Goal: Information Seeking & Learning: Learn about a topic

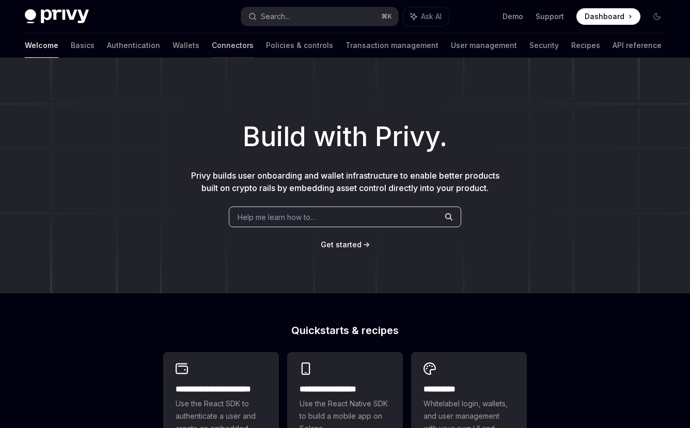
click at [212, 38] on link "Connectors" at bounding box center [233, 45] width 42 height 25
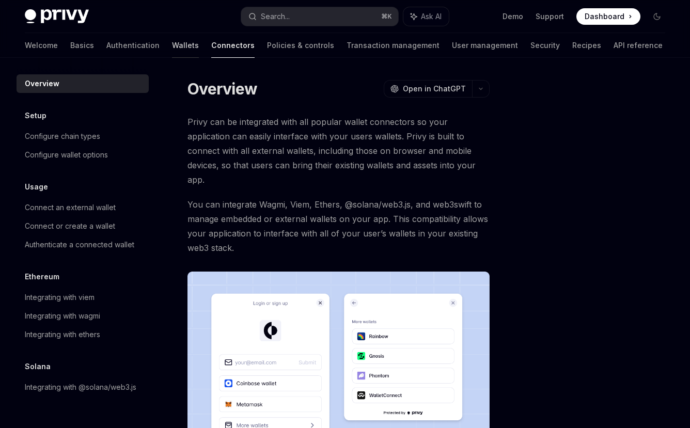
click at [172, 43] on link "Wallets" at bounding box center [185, 45] width 27 height 25
type textarea "*"
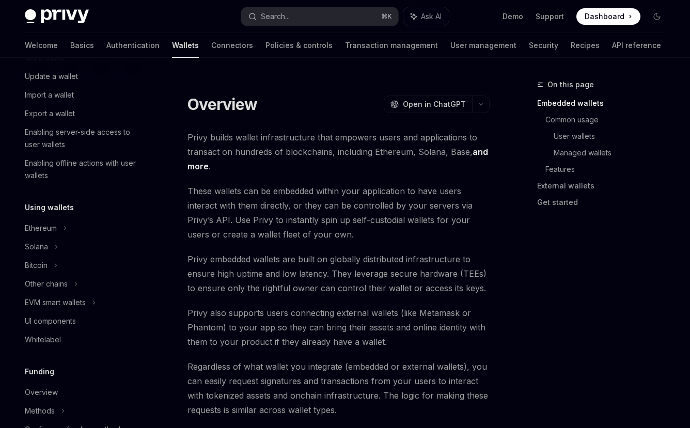
scroll to position [160, 0]
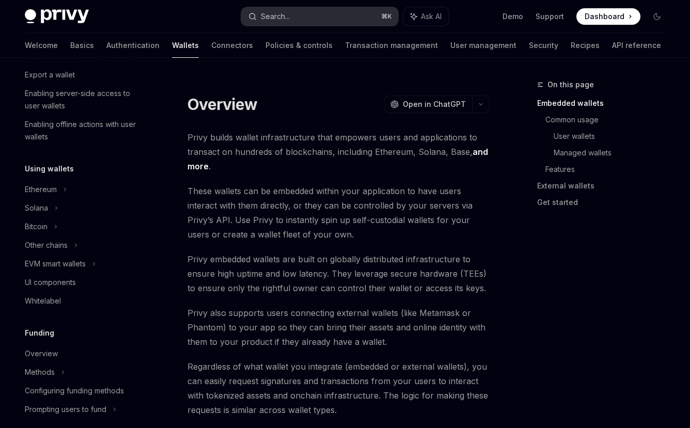
click at [281, 15] on div "Search..." at bounding box center [275, 16] width 29 height 12
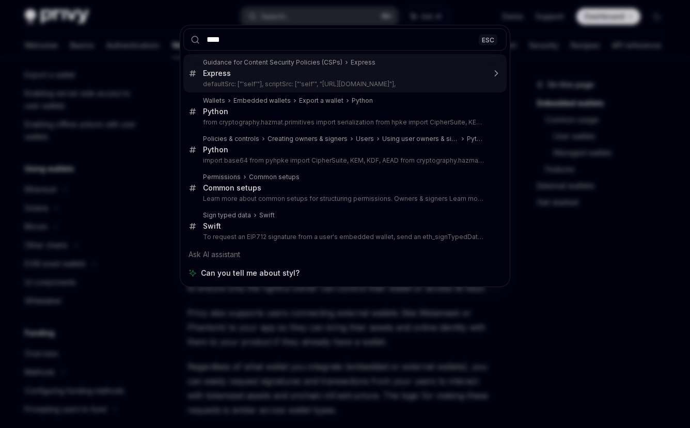
type input "*****"
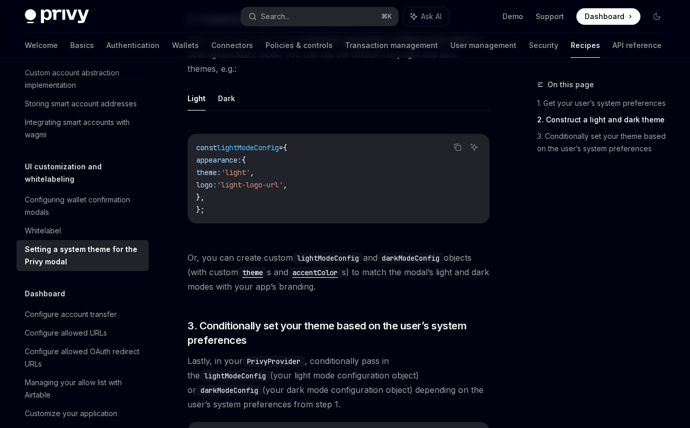
scroll to position [664, 0]
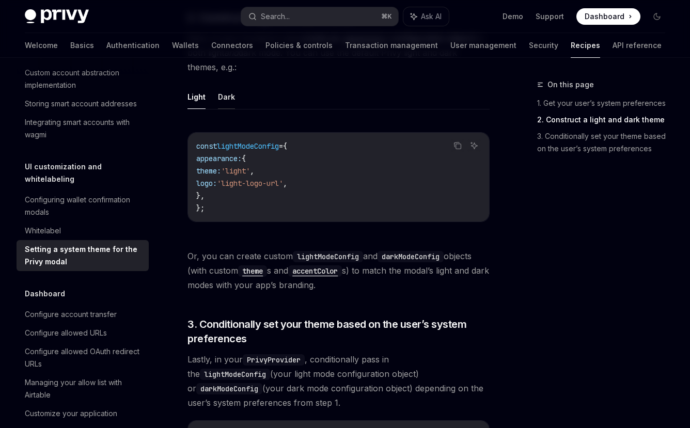
click at [223, 96] on button "Dark" at bounding box center [226, 97] width 17 height 24
click at [198, 101] on button "Light" at bounding box center [196, 97] width 18 height 24
type textarea "*"
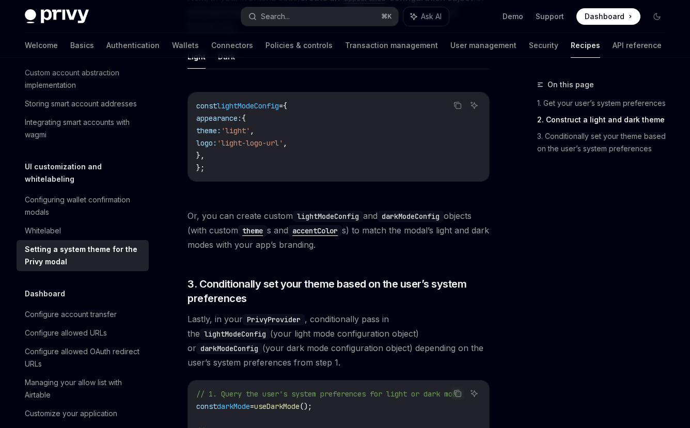
scroll to position [705, 0]
click at [262, 234] on code "theme" at bounding box center [252, 229] width 29 height 11
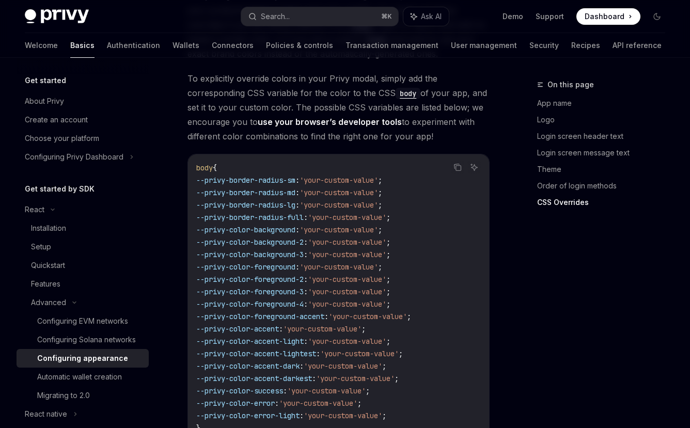
scroll to position [2727, 0]
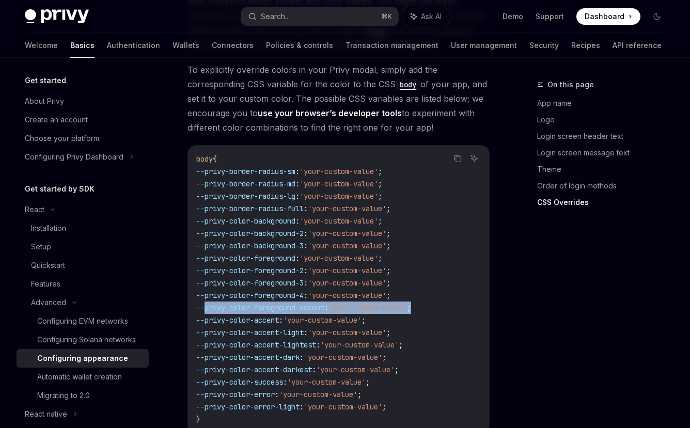
drag, startPoint x: 207, startPoint y: 262, endPoint x: 445, endPoint y: 262, distance: 238.6
click at [445, 262] on code "body { --privy-border-radius-sm : 'your-custom-value' ; --privy-border-radius-m…" at bounding box center [338, 289] width 285 height 273
copy span "--privy-color-foreground-accent : 'your-custom-value' ;"
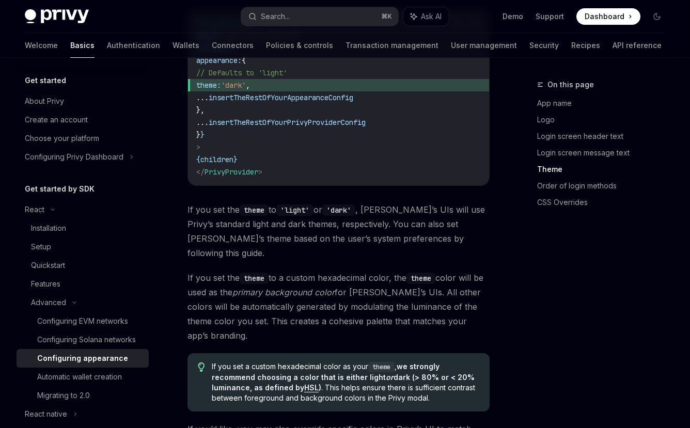
scroll to position [1498, 0]
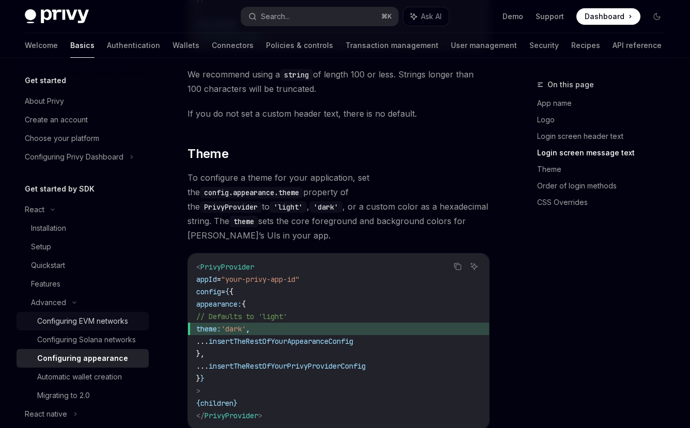
click at [115, 313] on link "Configuring EVM networks" at bounding box center [83, 321] width 132 height 19
type textarea "*"
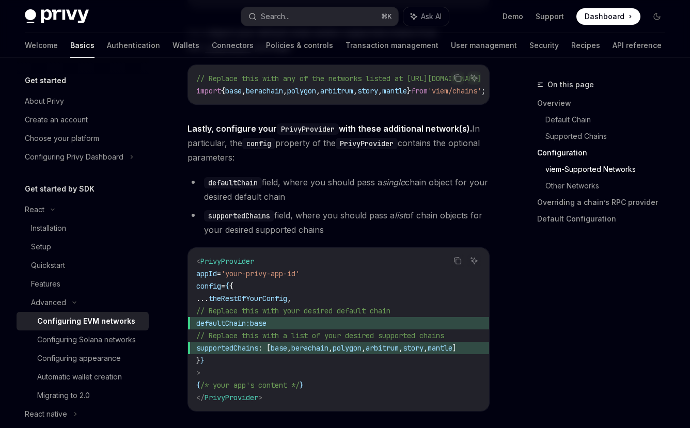
scroll to position [1321, 0]
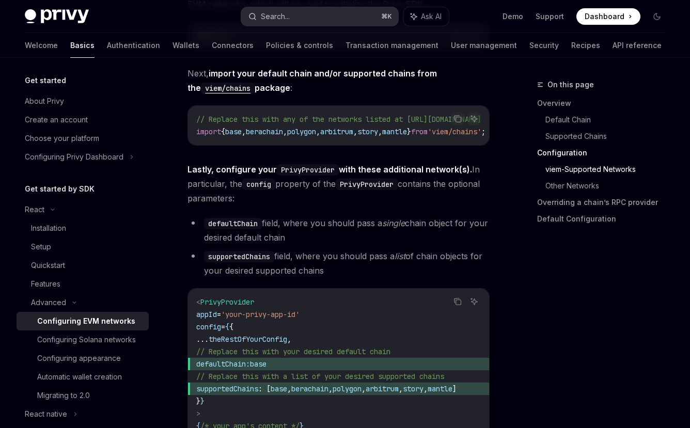
click at [291, 18] on button "Search... ⌘ K" at bounding box center [319, 16] width 157 height 19
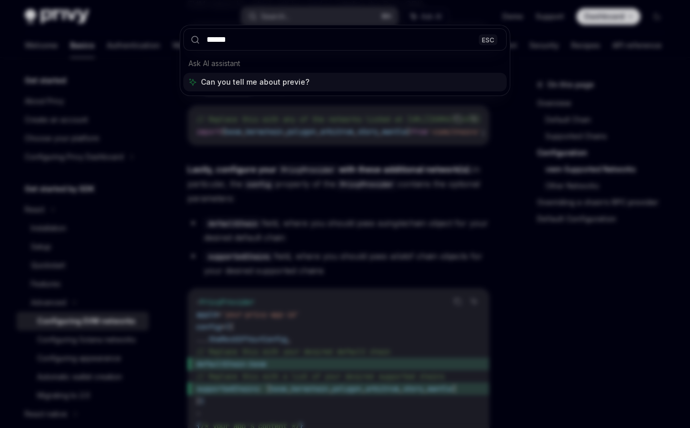
type input "*******"
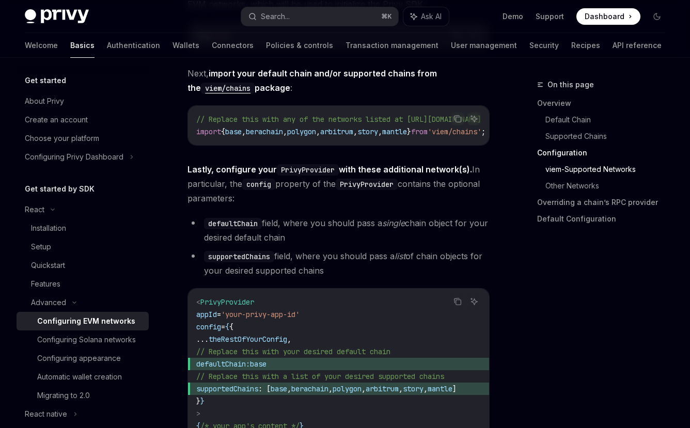
type textarea "*"
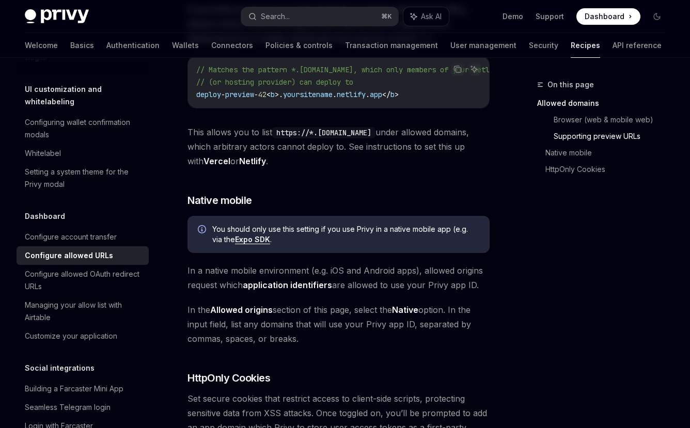
scroll to position [1046, 0]
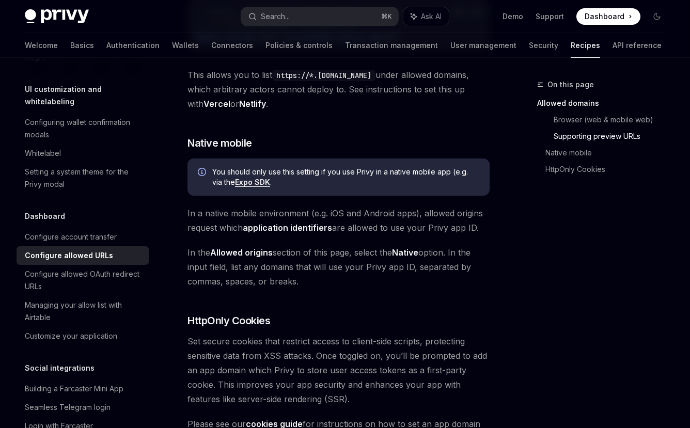
click at [230, 109] on link "Vercel" at bounding box center [216, 104] width 27 height 11
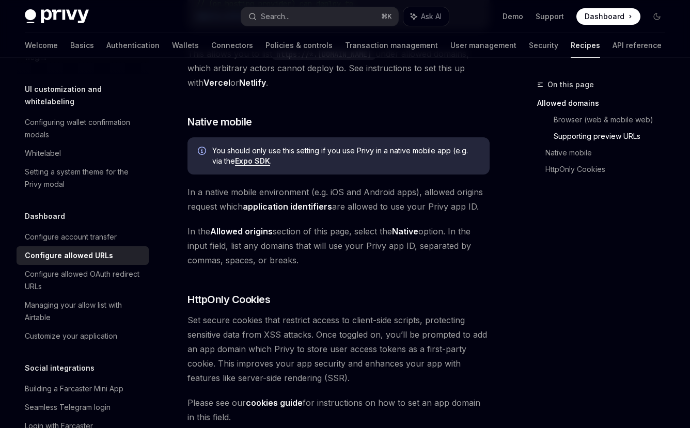
scroll to position [1068, 0]
